Goal: Find specific page/section: Find specific page/section

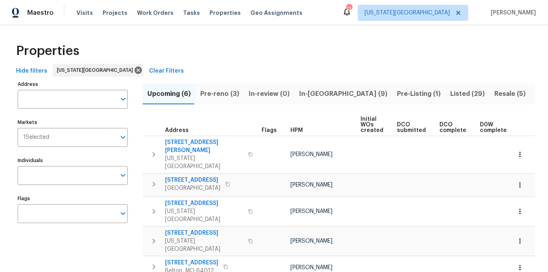
click at [450, 96] on span "Listed (29)" at bounding box center [467, 93] width 34 height 11
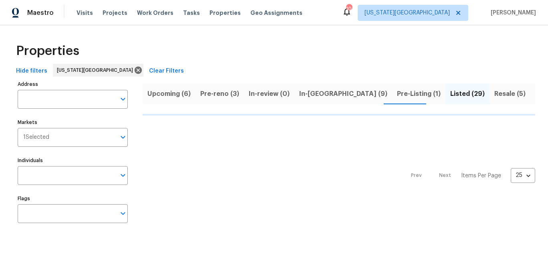
click at [450, 94] on span "Listed (29)" at bounding box center [467, 93] width 34 height 11
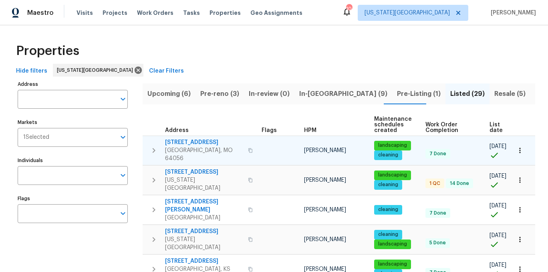
click at [187, 143] on span "18100 E 11th Terrace Ct N" at bounding box center [204, 142] width 78 height 8
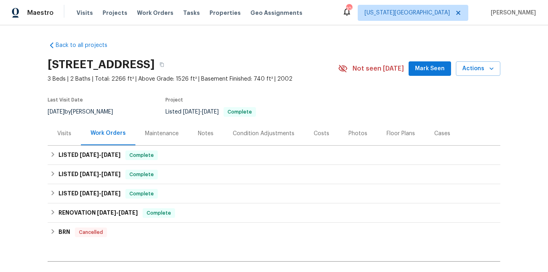
click at [162, 134] on div "Maintenance" at bounding box center [162, 133] width 34 height 8
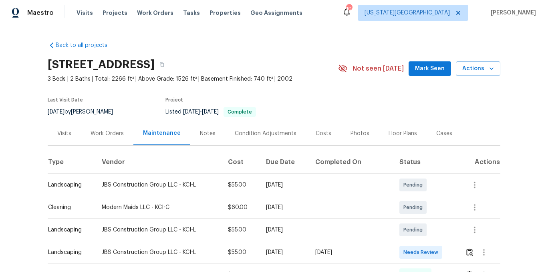
click at [207, 138] on div "Notes" at bounding box center [207, 133] width 35 height 24
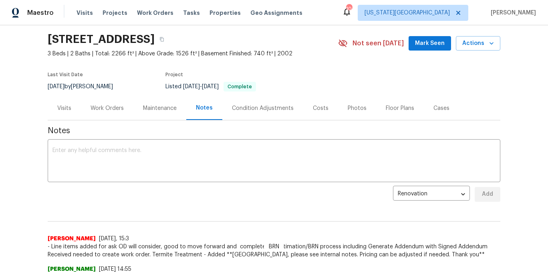
scroll to position [6, 0]
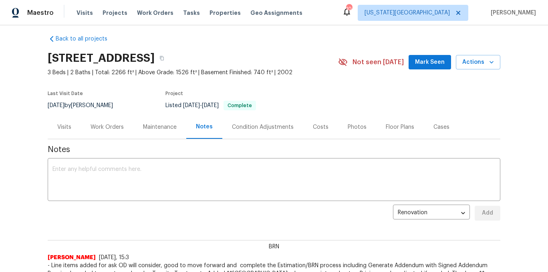
click at [437, 128] on div "Cases" at bounding box center [441, 127] width 16 height 8
